Goal: Information Seeking & Learning: Learn about a topic

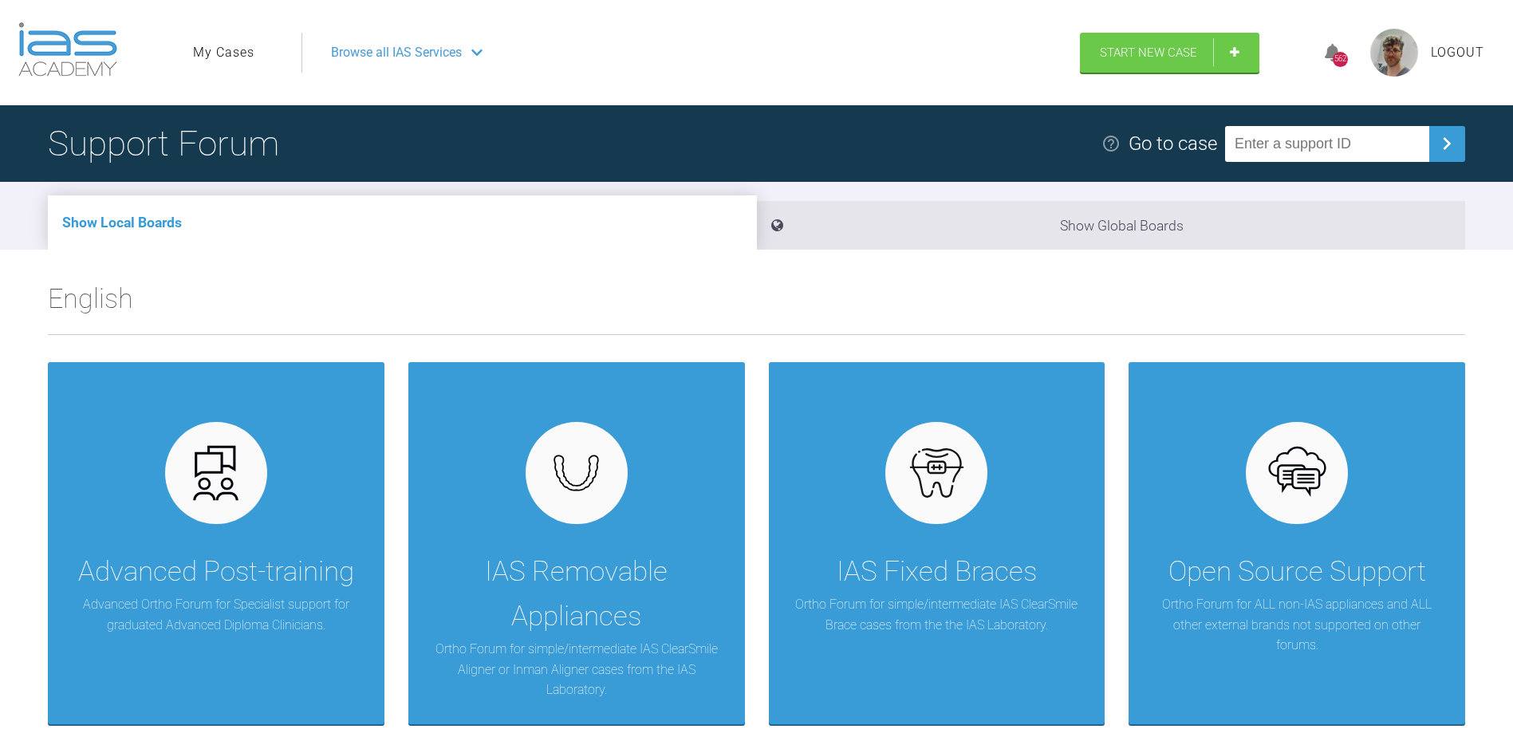
click at [219, 51] on link "My Cases" at bounding box center [223, 52] width 61 height 21
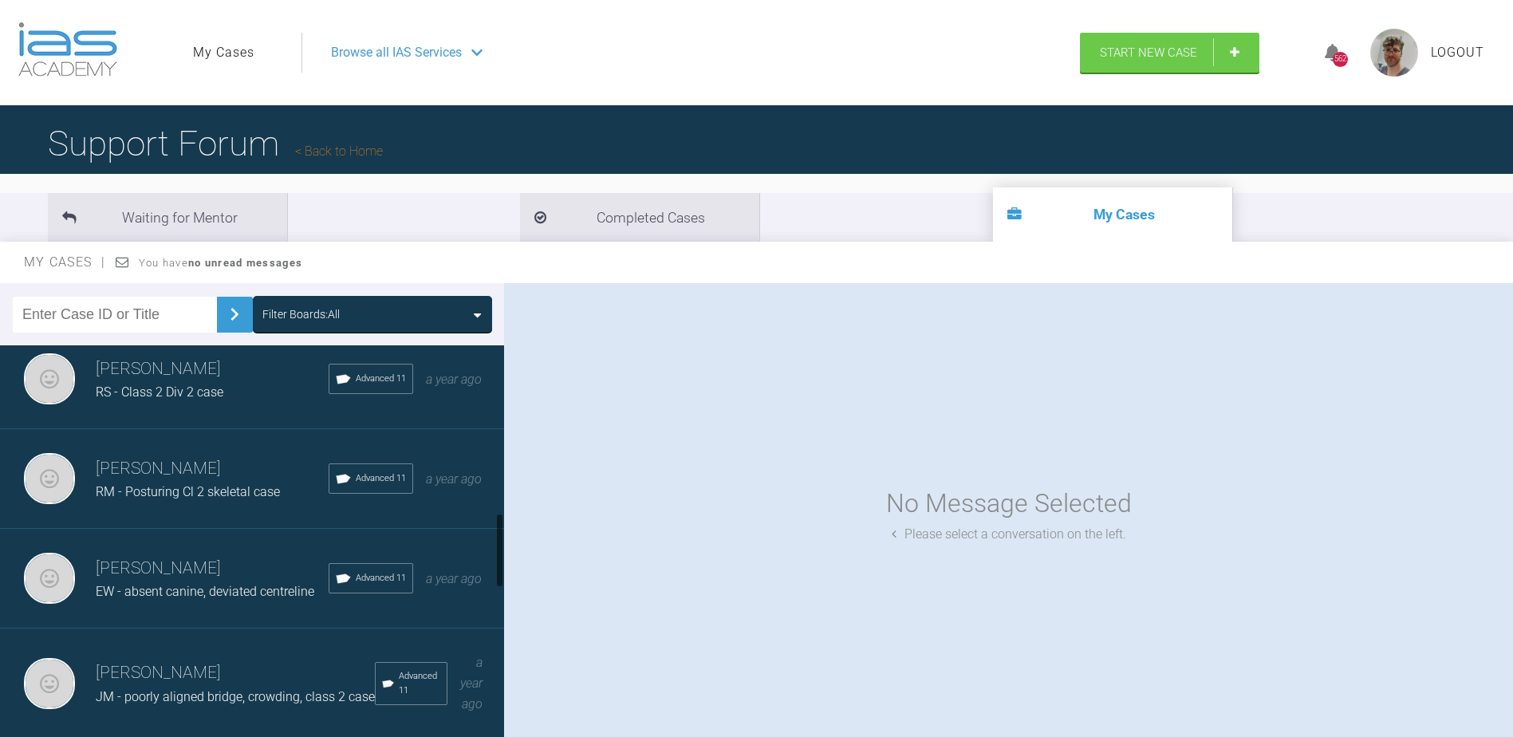
scroll to position [877, 0]
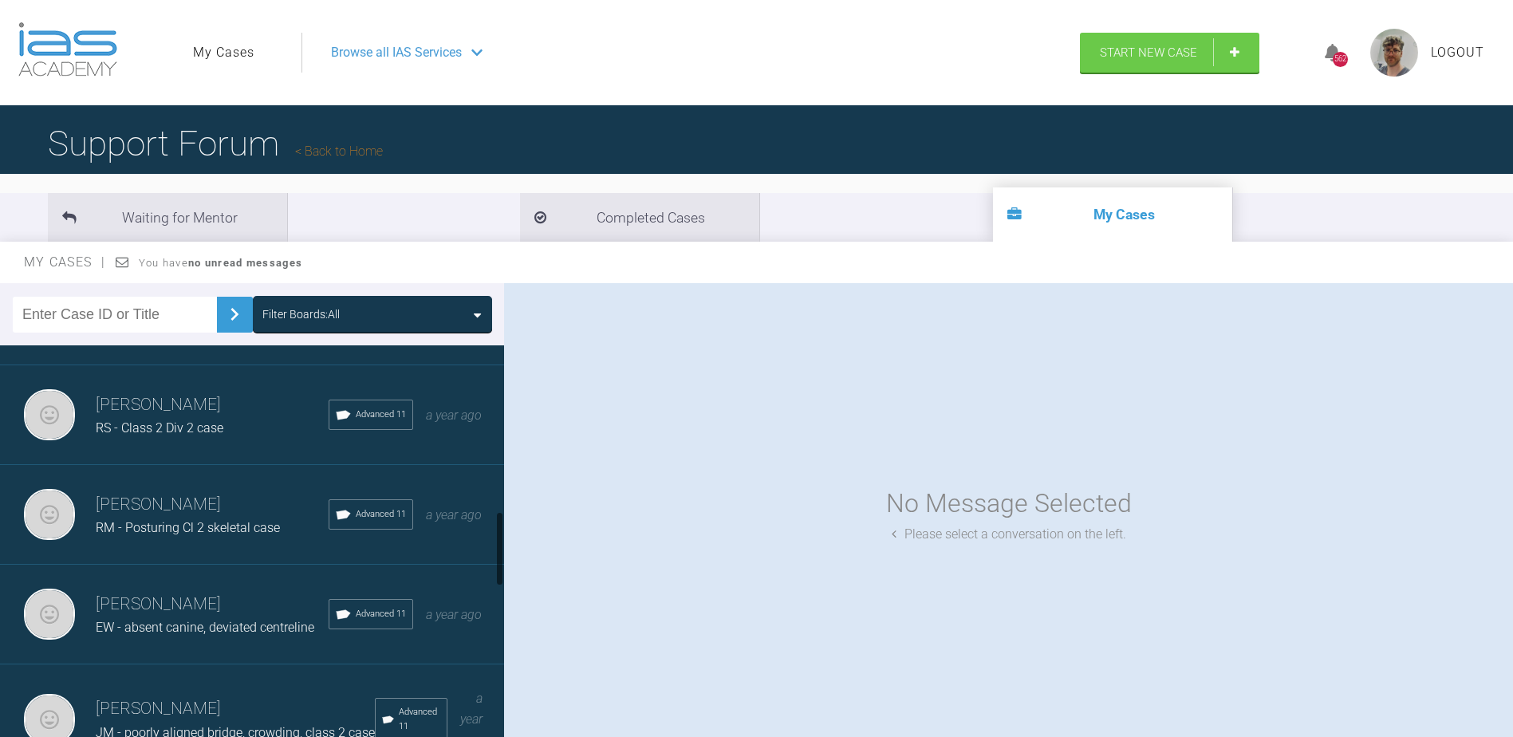
click at [199, 465] on div "[PERSON_NAME] RS - Class 2 Div 2 case Advanced 11 a year ago" at bounding box center [258, 415] width 516 height 100
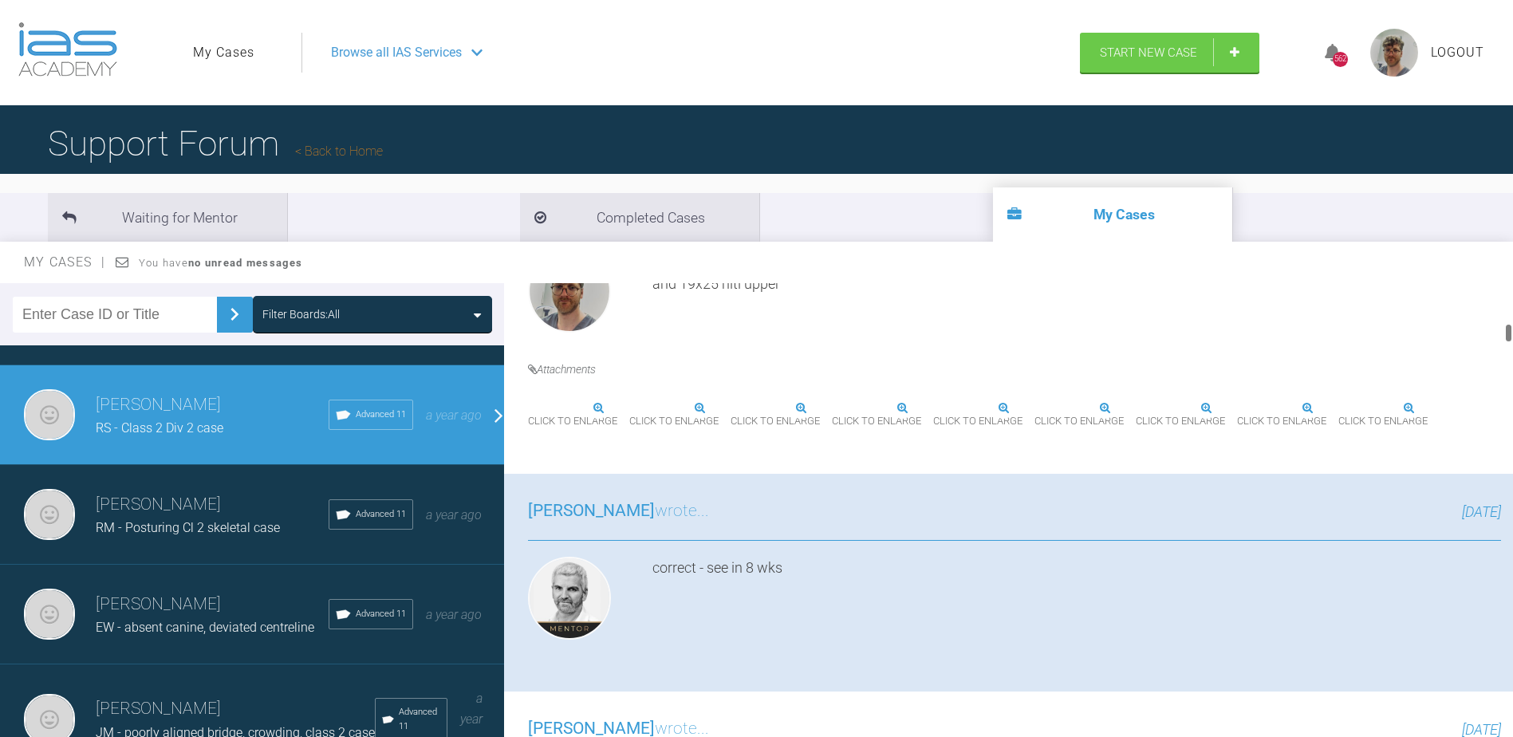
scroll to position [1037, 0]
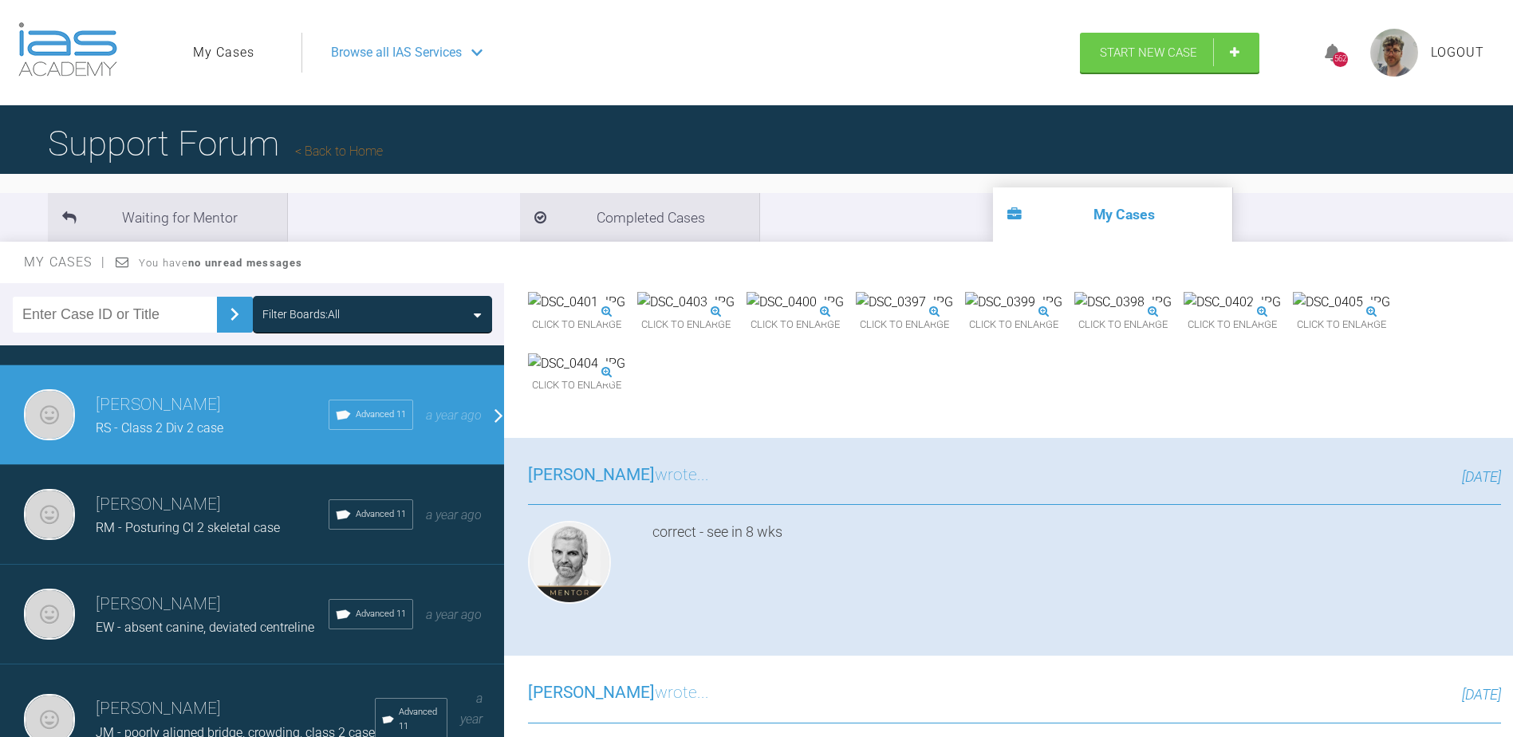
click at [1063, 313] on img at bounding box center [1013, 302] width 97 height 21
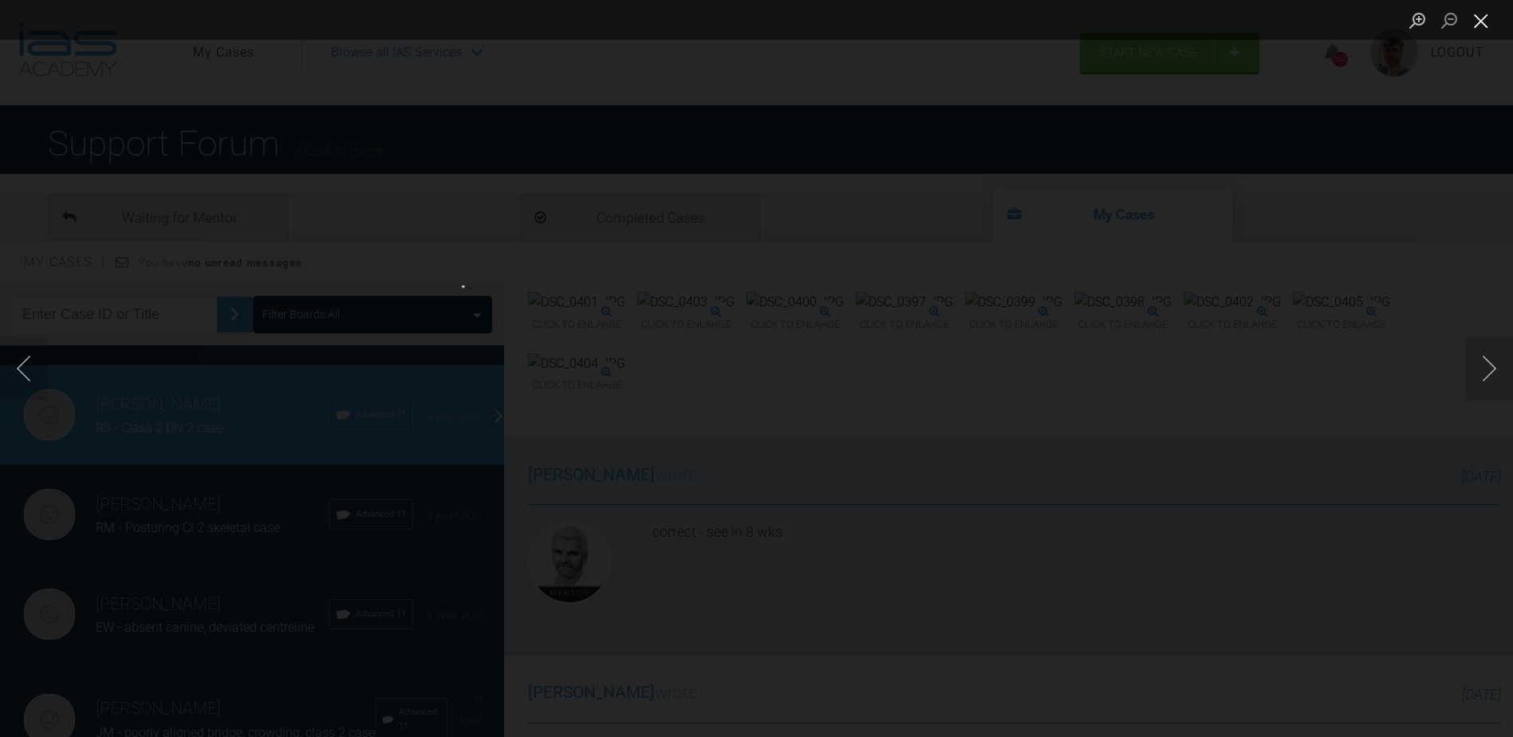
click at [1484, 22] on button "Close lightbox" at bounding box center [1481, 20] width 32 height 28
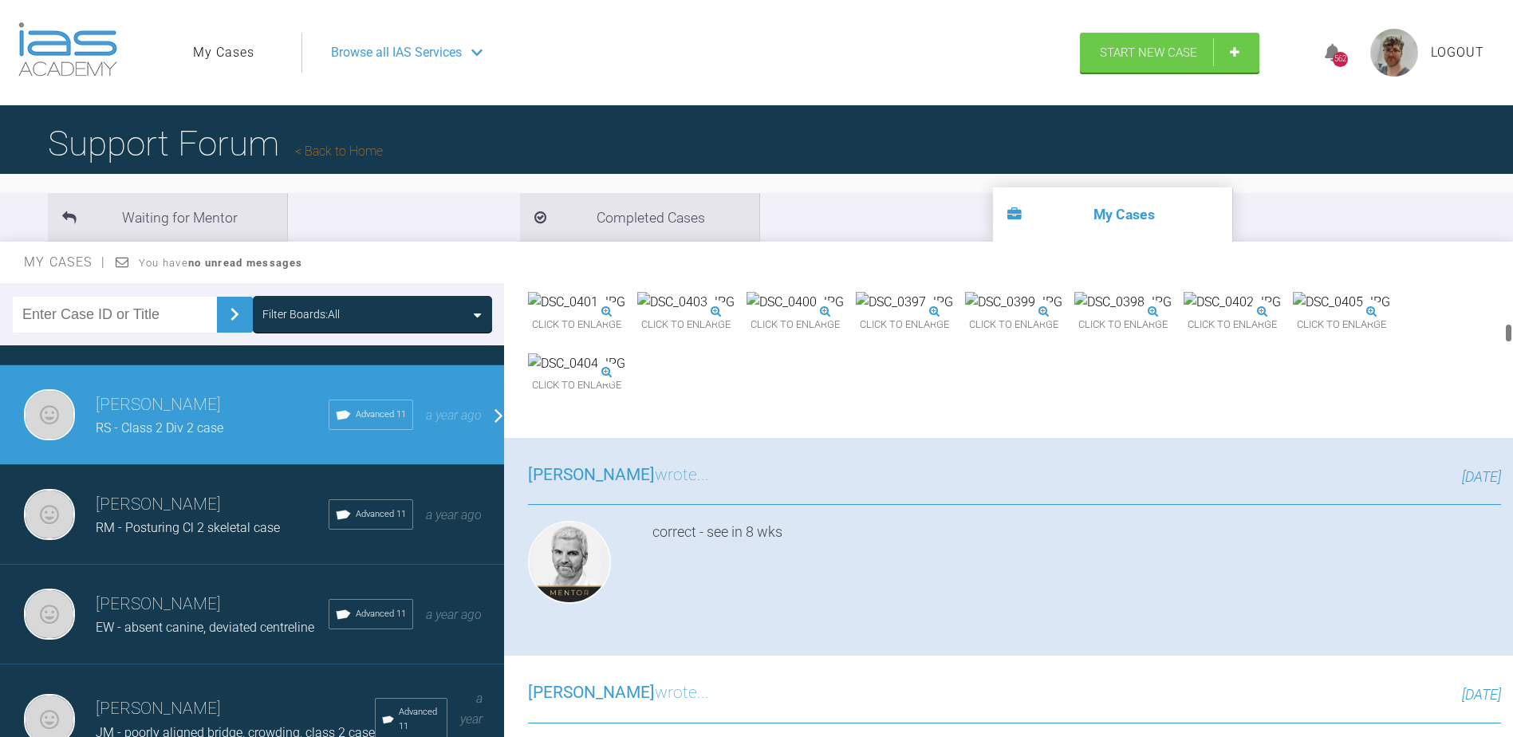
click at [844, 313] on img at bounding box center [795, 302] width 97 height 21
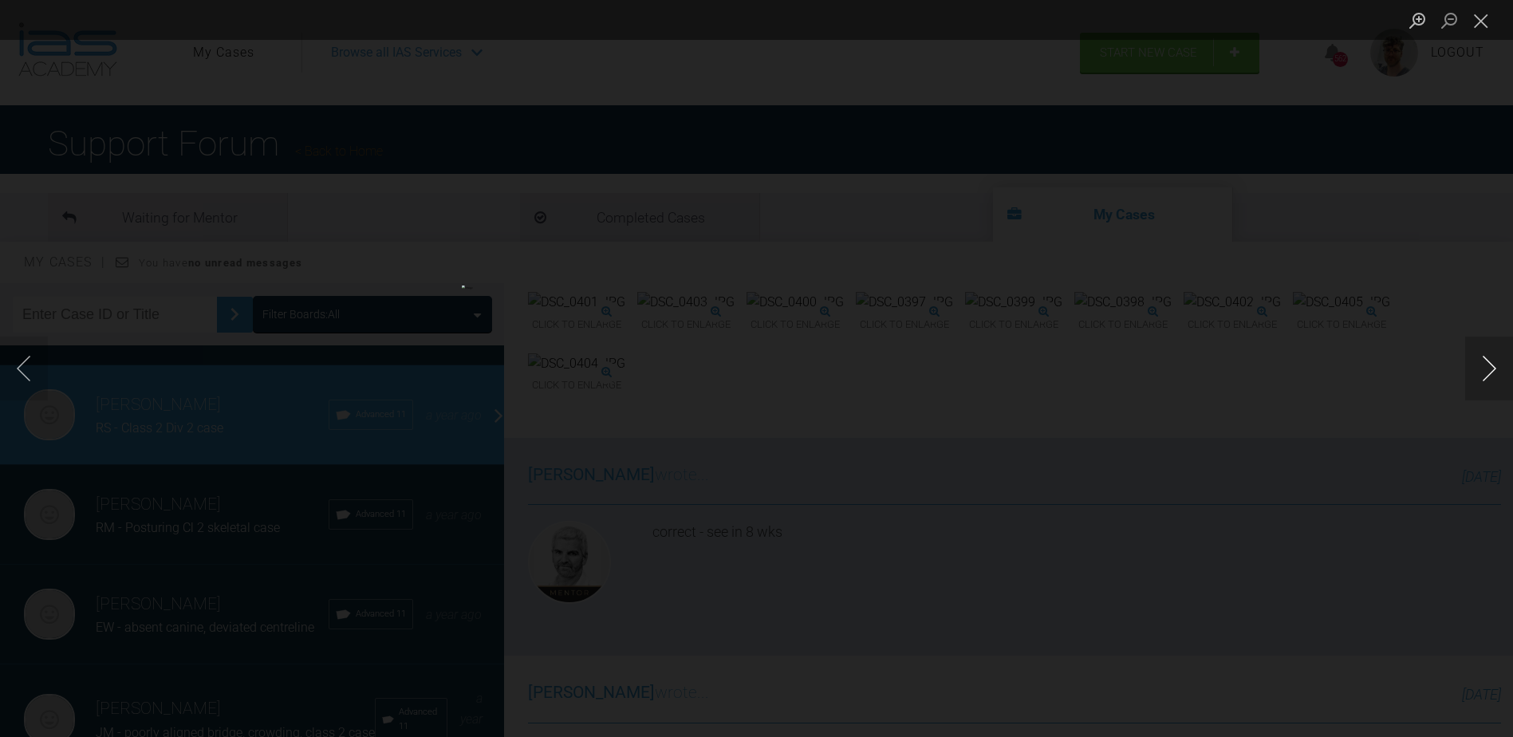
click at [1493, 369] on button "Next image" at bounding box center [1489, 369] width 48 height 64
click at [1497, 371] on button "Next image" at bounding box center [1489, 369] width 48 height 64
click at [1498, 371] on button "Next image" at bounding box center [1489, 369] width 48 height 64
click at [57, 376] on div "Lightbox" at bounding box center [756, 368] width 1513 height 737
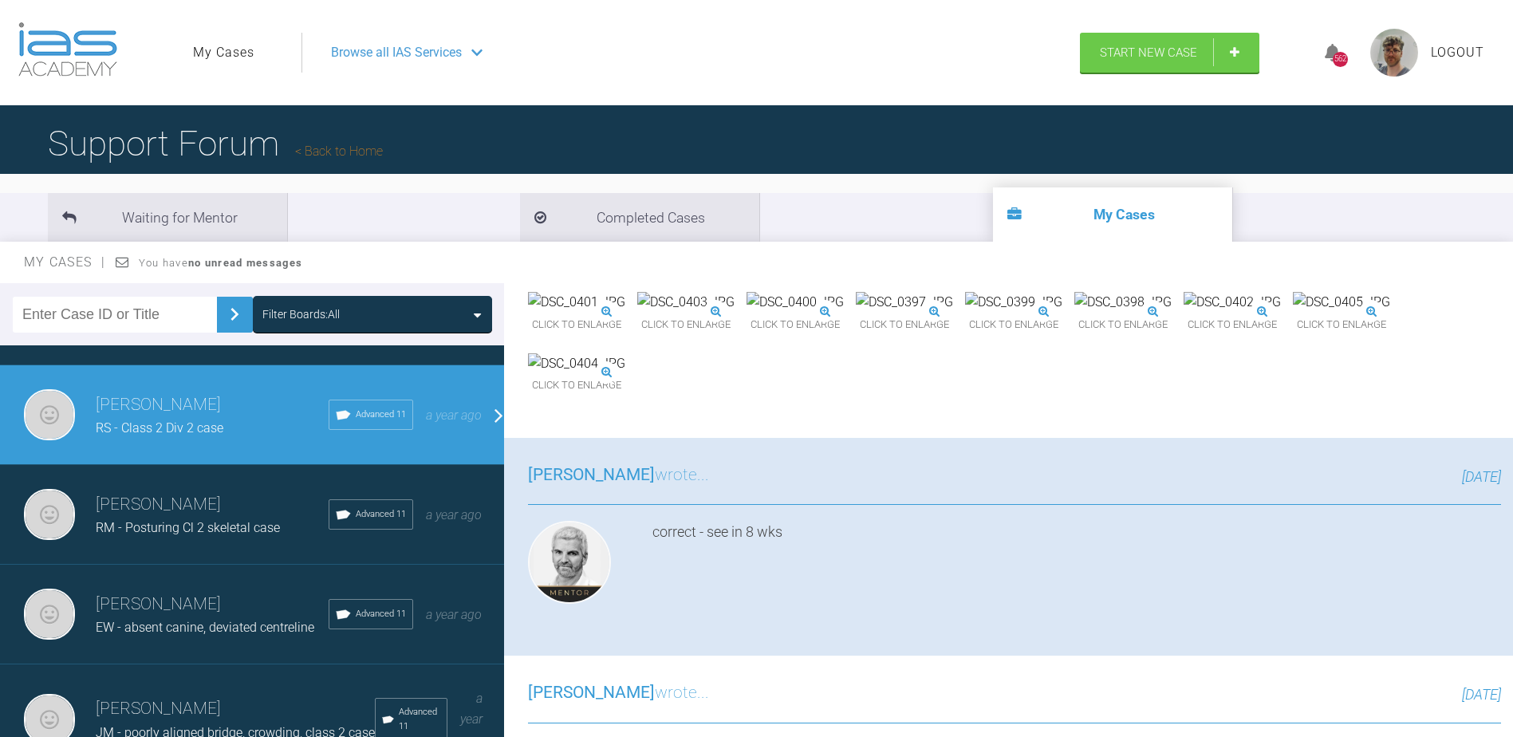
click at [1063, 313] on img at bounding box center [1013, 302] width 97 height 21
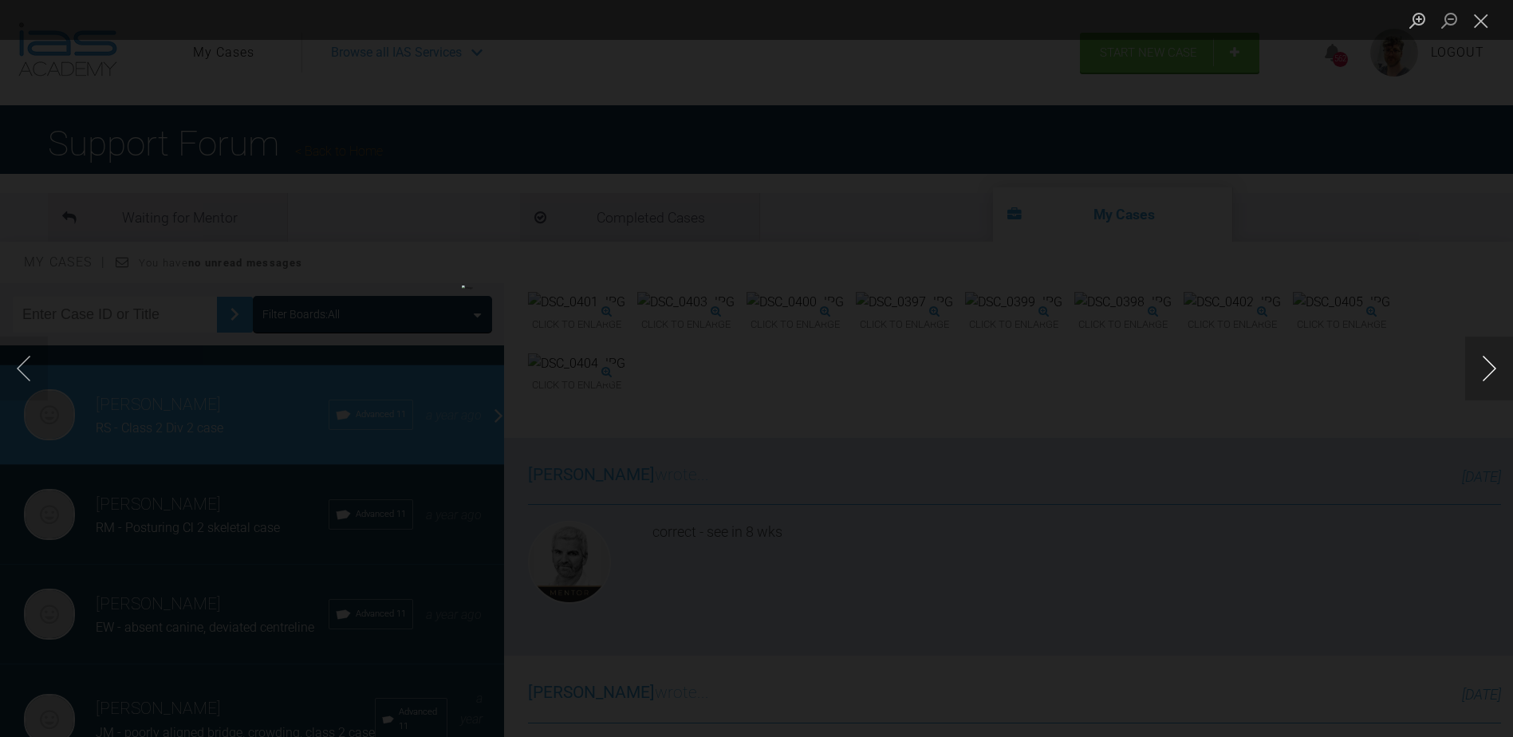
click at [1478, 357] on button "Next image" at bounding box center [1489, 369] width 48 height 64
click at [1480, 361] on button "Next image" at bounding box center [1489, 369] width 48 height 64
click at [45, 373] on button "Previous image" at bounding box center [24, 369] width 48 height 64
click at [48, 371] on div "Lightbox" at bounding box center [756, 368] width 1513 height 737
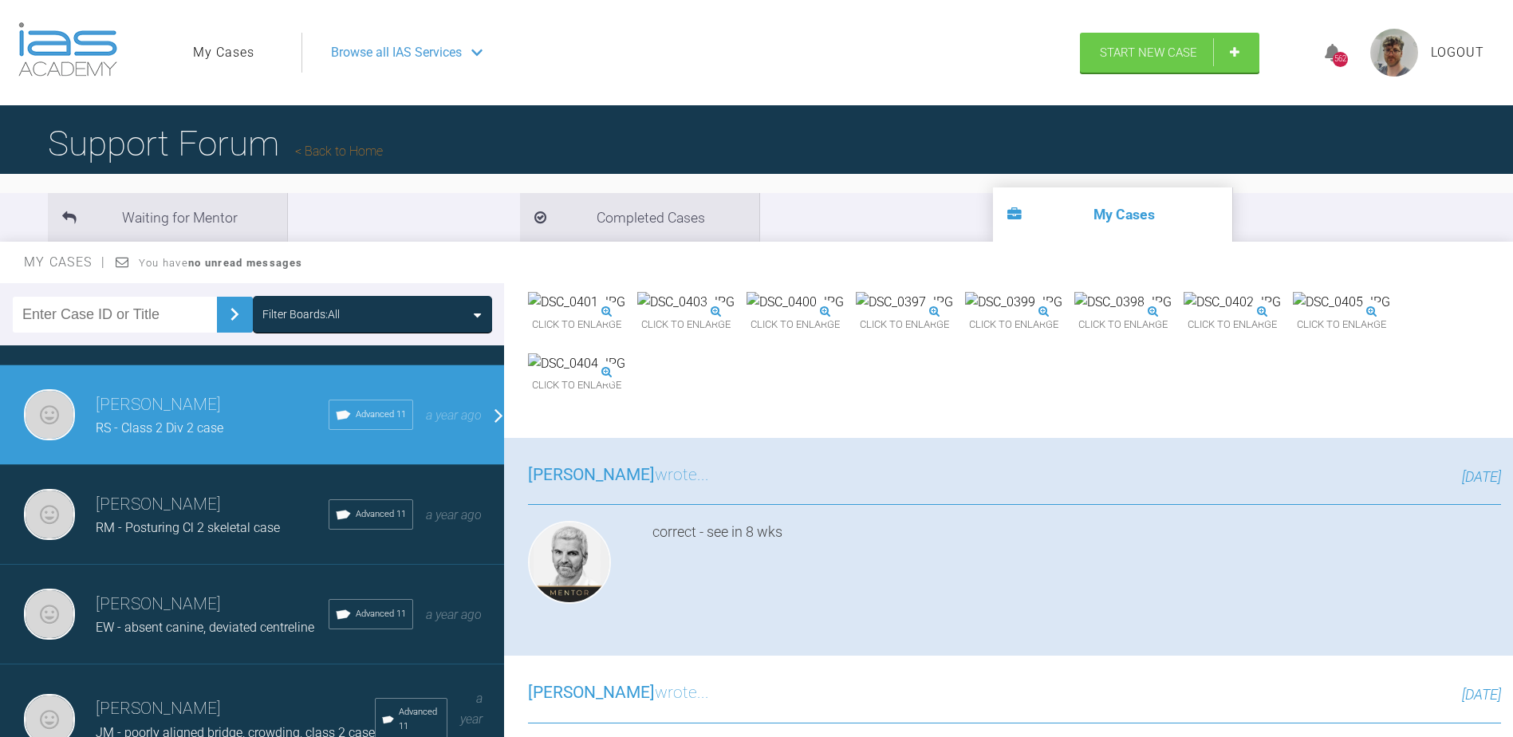
click at [844, 313] on img at bounding box center [795, 302] width 97 height 21
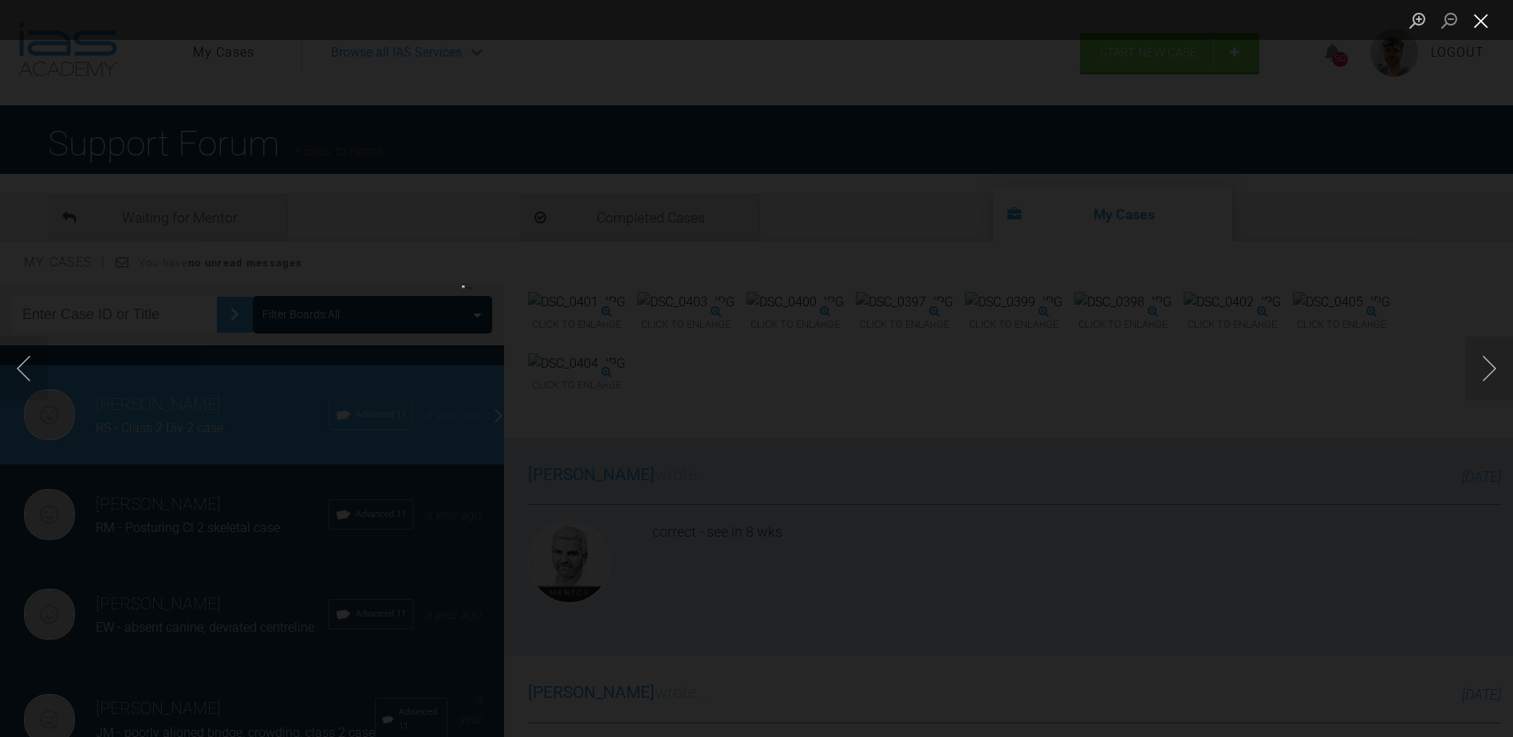
click at [1484, 31] on button "Close lightbox" at bounding box center [1481, 20] width 32 height 28
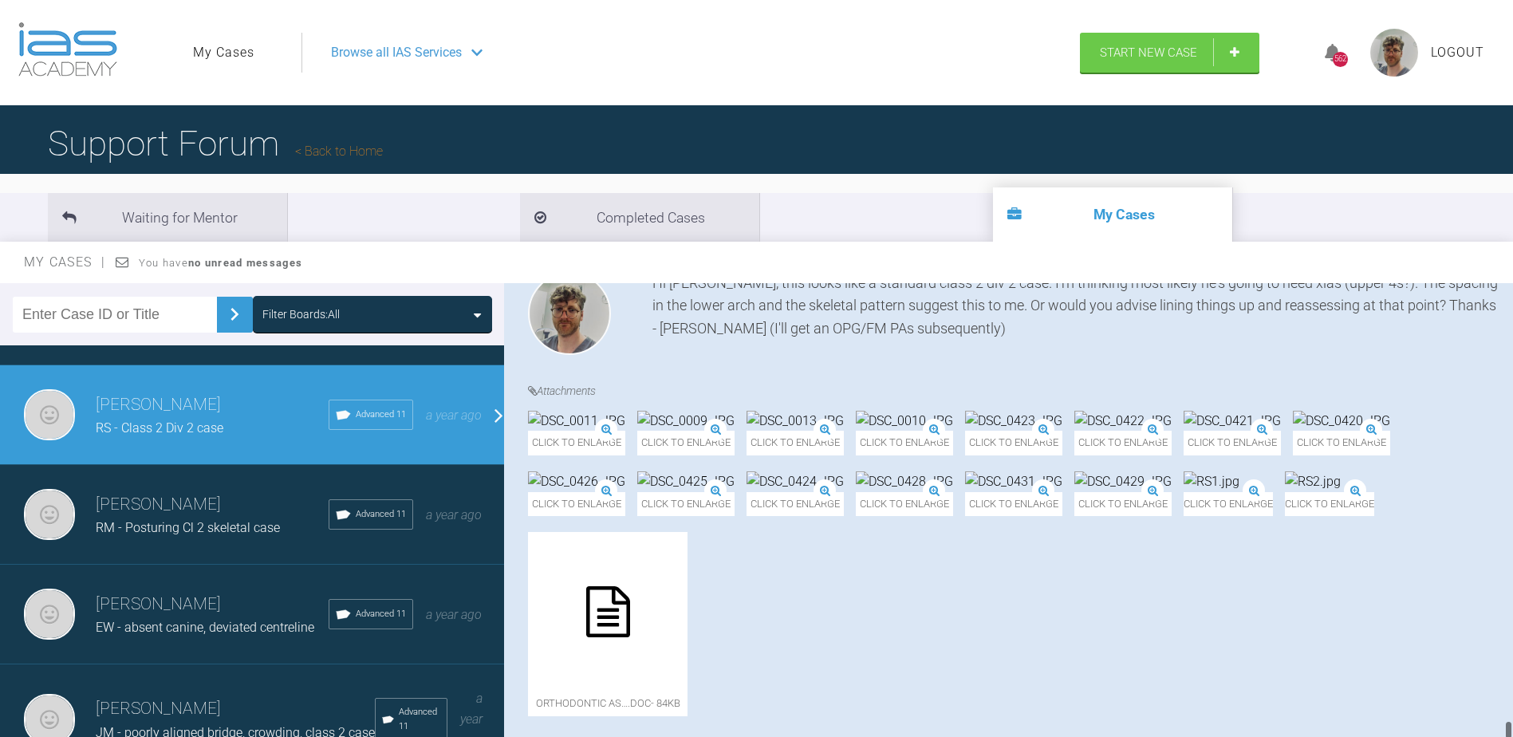
scroll to position [11285, 0]
drag, startPoint x: 1507, startPoint y: 370, endPoint x: 1528, endPoint y: 732, distance: 362.7
click at [1512, 732] on html "My Cases Logout Browse all IAS Services Start New Case 562 Logout Support Forum…" at bounding box center [756, 451] width 1513 height 903
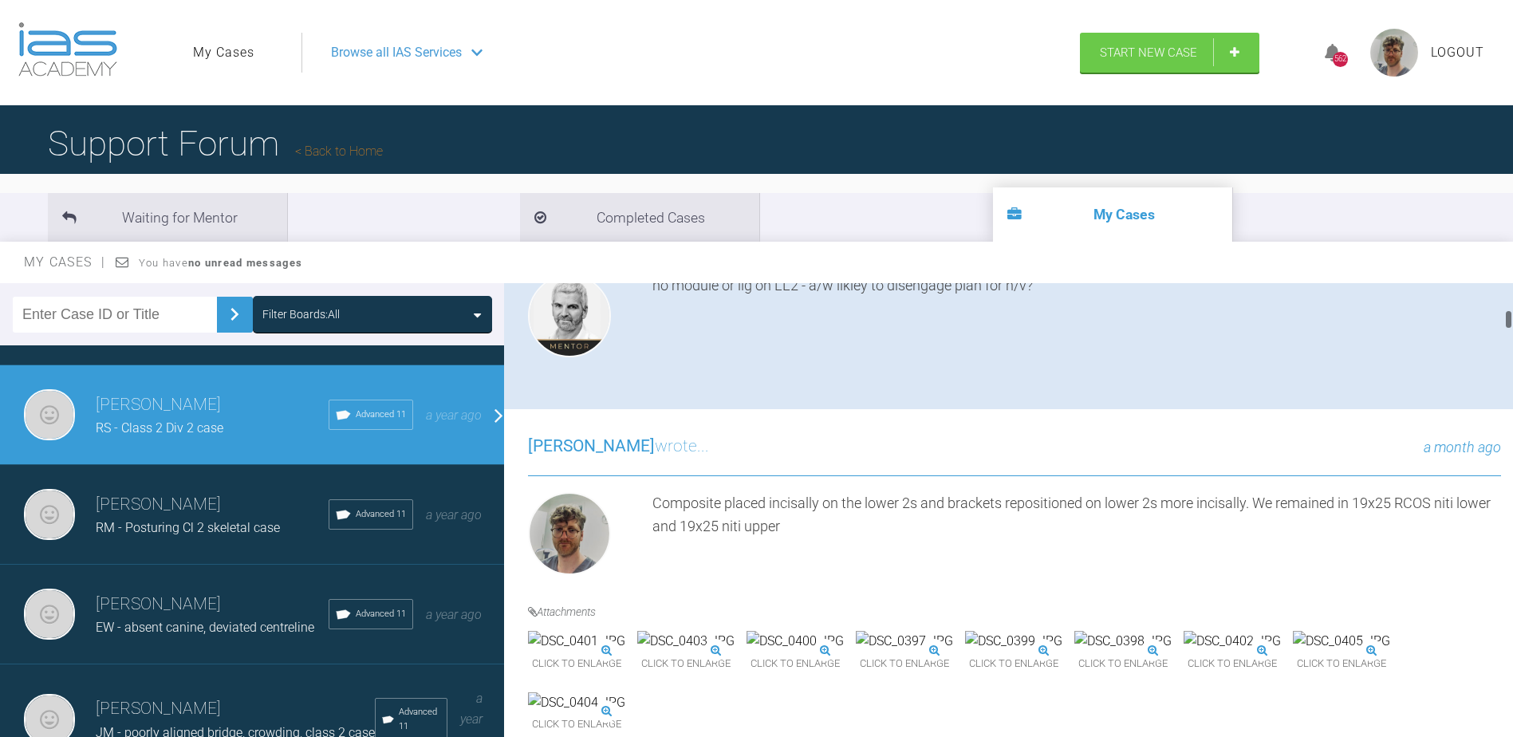
scroll to position [985, 0]
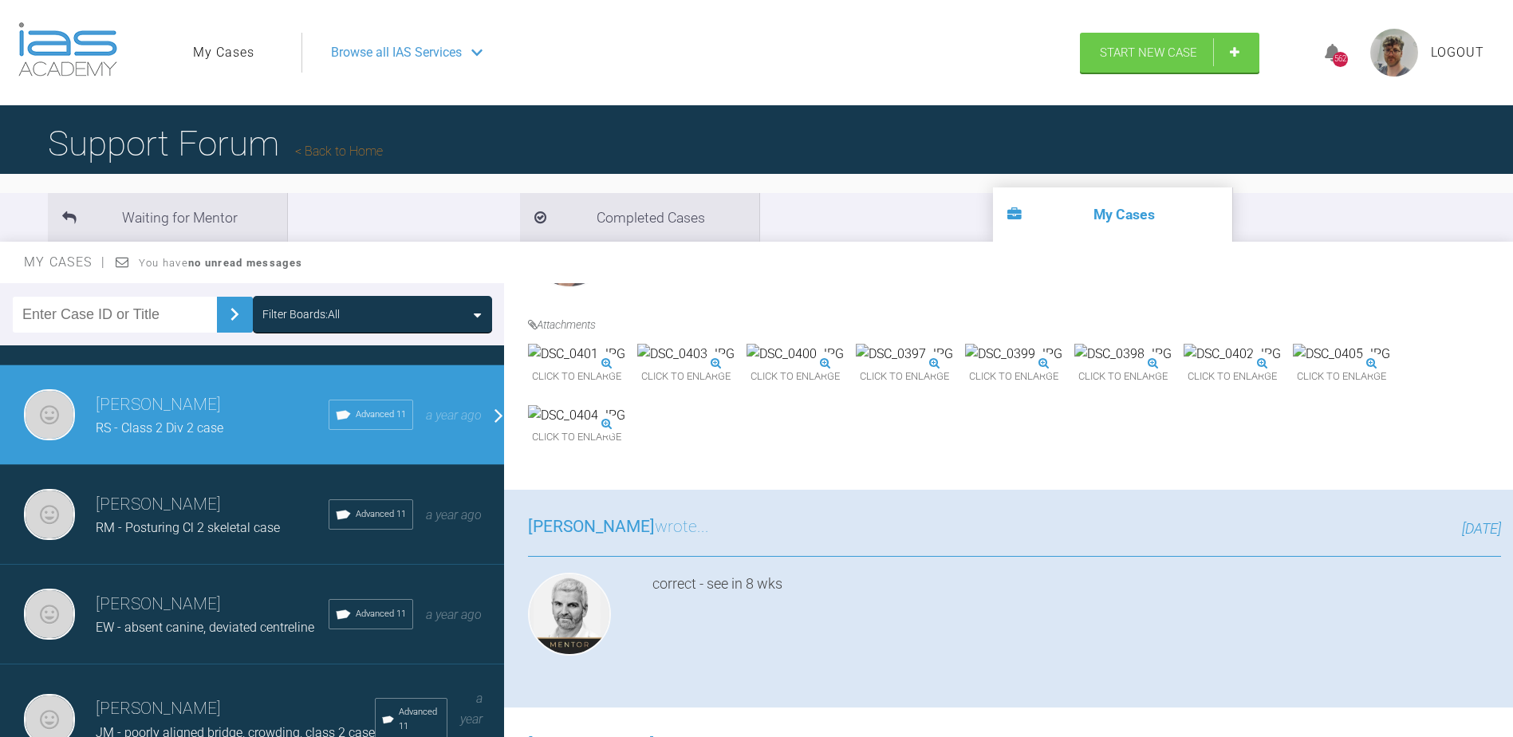
drag, startPoint x: 1508, startPoint y: 703, endPoint x: 1524, endPoint y: 337, distance: 366.5
click at [1512, 332] on html "My Cases Logout Browse all IAS Services Start New Case 562 Logout Support Forum…" at bounding box center [756, 451] width 1513 height 903
